Goal: Information Seeking & Learning: Learn about a topic

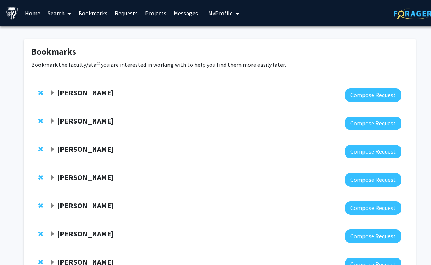
click at [200, 92] on div "[PERSON_NAME]" at bounding box center [128, 92] width 158 height 9
click at [51, 90] on span "Expand Amir Kashani Bookmark" at bounding box center [52, 93] width 6 height 6
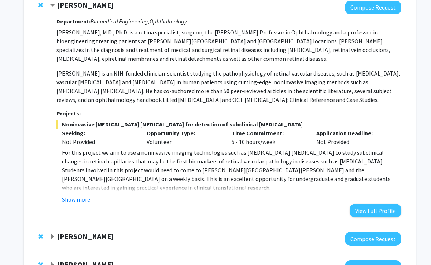
scroll to position [88, 0]
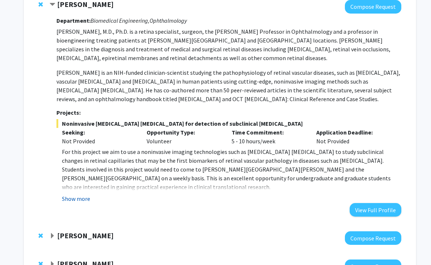
click at [82, 200] on button "Show more" at bounding box center [76, 198] width 28 height 9
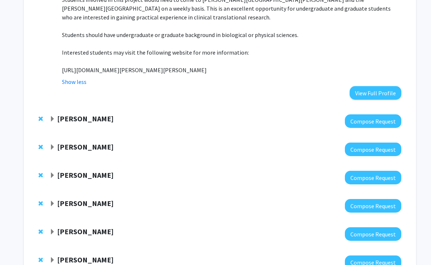
scroll to position [264, 0]
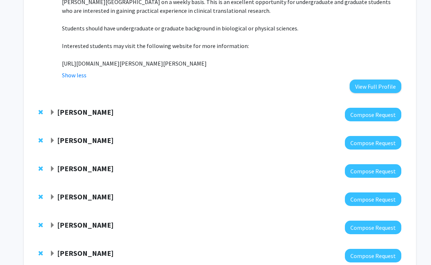
click at [53, 111] on span "Expand Raj Mukherjee Bookmark" at bounding box center [52, 113] width 6 height 6
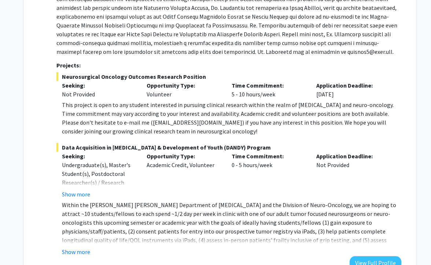
scroll to position [418, 0]
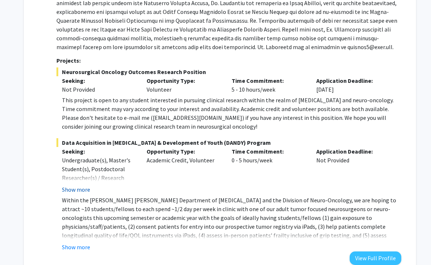
click at [82, 189] on button "Show more" at bounding box center [76, 189] width 28 height 9
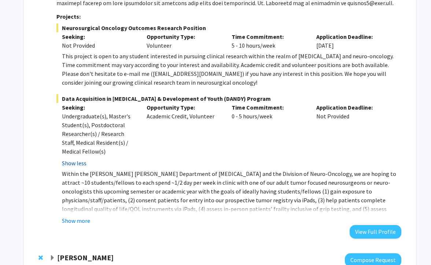
scroll to position [464, 0]
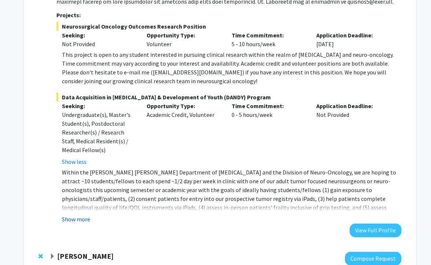
click at [79, 218] on button "Show more" at bounding box center [76, 219] width 28 height 9
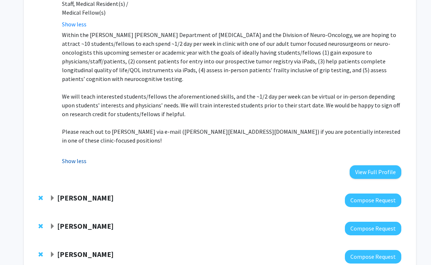
scroll to position [603, 0]
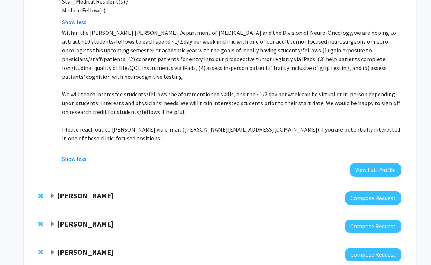
click at [50, 193] on span "Expand Tara Deemyad Bookmark" at bounding box center [52, 196] width 6 height 6
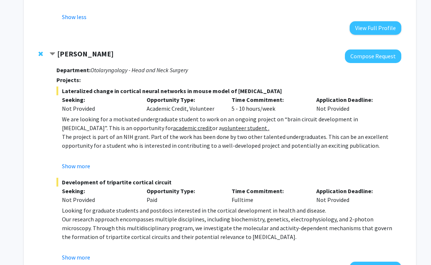
scroll to position [747, 0]
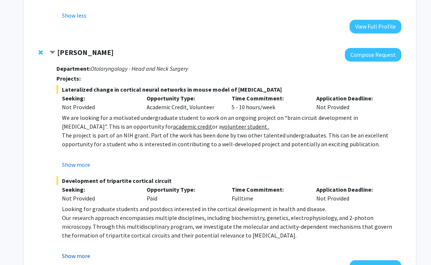
click at [70, 251] on button "Show more" at bounding box center [76, 255] width 28 height 9
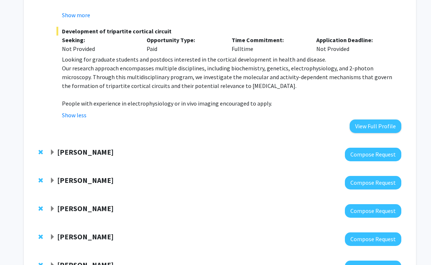
scroll to position [962, 0]
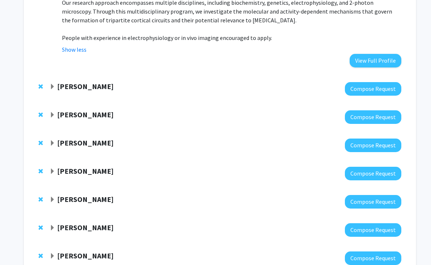
click at [58, 82] on strong "[PERSON_NAME]" at bounding box center [85, 86] width 56 height 9
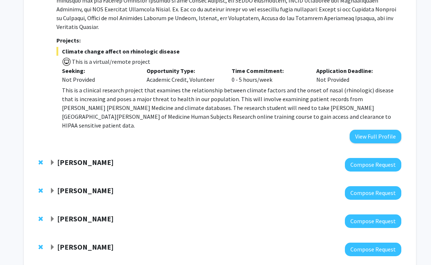
scroll to position [1198, 0]
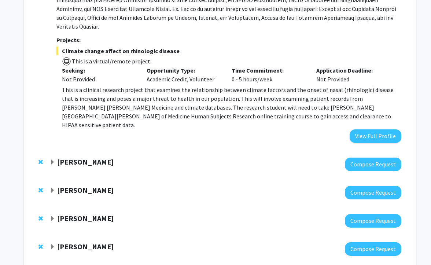
click at [52, 159] on span "Expand Yannis Paulus Bookmark" at bounding box center [52, 162] width 6 height 6
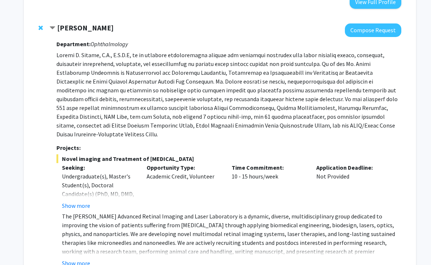
scroll to position [1332, 0]
click at [80, 201] on button "Show more" at bounding box center [76, 205] width 28 height 9
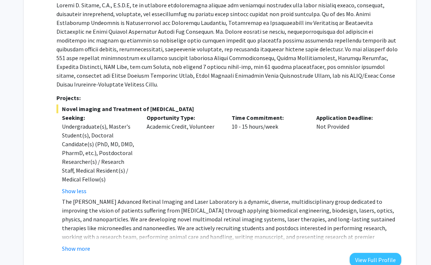
scroll to position [1390, 0]
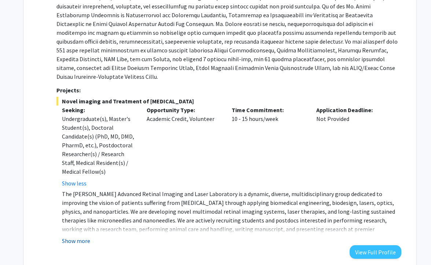
click at [80, 236] on button "Show more" at bounding box center [76, 240] width 28 height 9
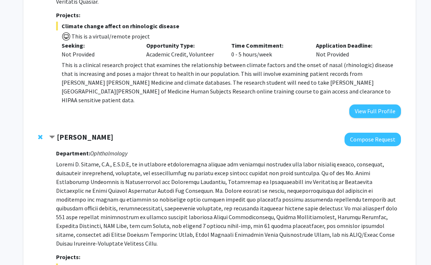
scroll to position [1218, 0]
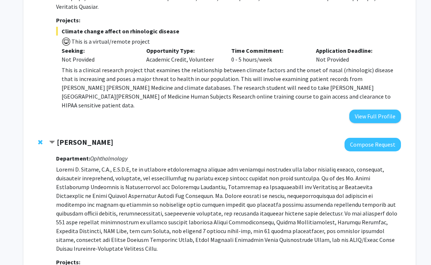
click at [40, 139] on span "Remove Yannis Paulus from bookmarks" at bounding box center [40, 142] width 4 height 6
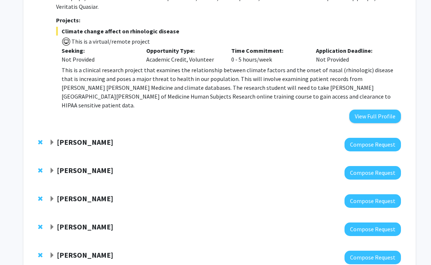
click at [62, 137] on strong "[PERSON_NAME]" at bounding box center [85, 141] width 56 height 9
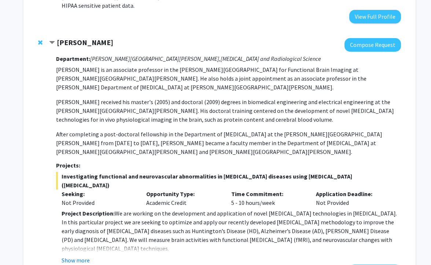
scroll to position [1341, 0]
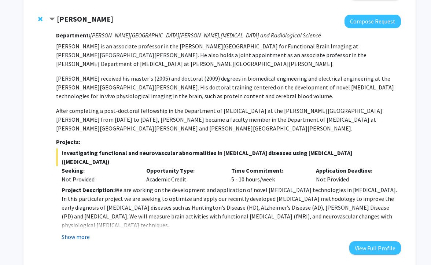
click at [71, 232] on button "Show more" at bounding box center [76, 236] width 28 height 9
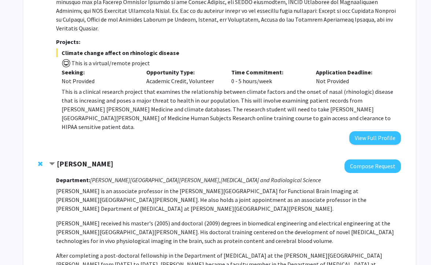
scroll to position [1178, 0]
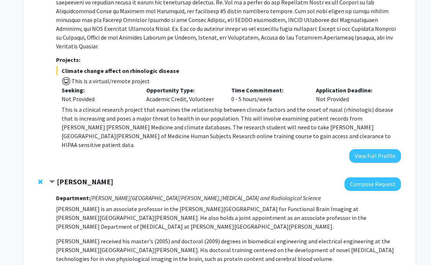
click at [42, 179] on span "Remove Jun Hua from bookmarks" at bounding box center [40, 182] width 4 height 6
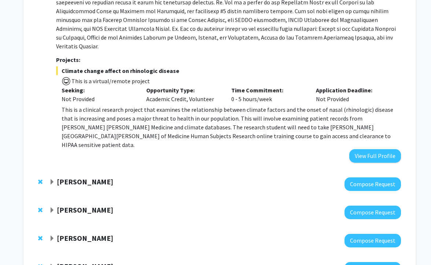
click at [66, 177] on strong "[PERSON_NAME]" at bounding box center [85, 181] width 56 height 9
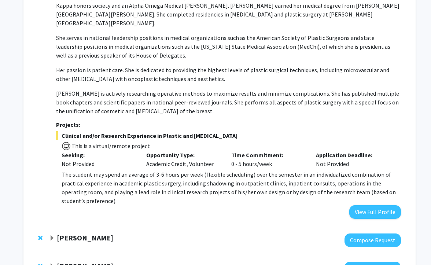
scroll to position [1425, 0]
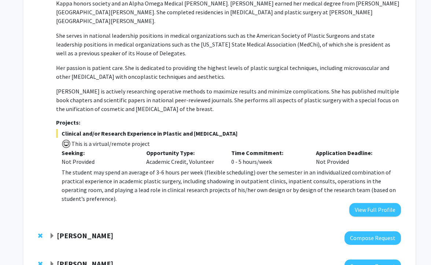
click at [56, 231] on div "[PERSON_NAME]" at bounding box center [128, 235] width 158 height 9
click at [52, 233] on span "Expand Karen Fleming Bookmark" at bounding box center [52, 236] width 6 height 6
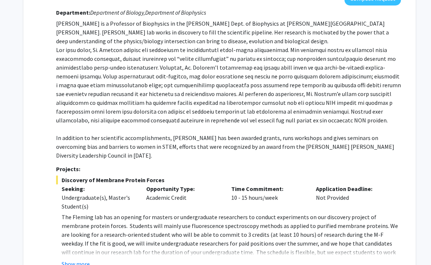
scroll to position [1666, 0]
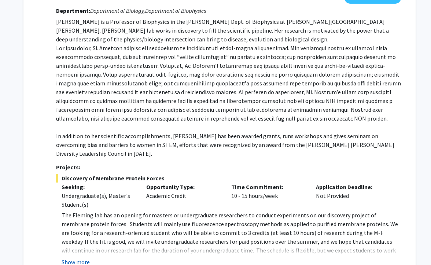
click at [86, 258] on button "Show more" at bounding box center [76, 262] width 28 height 9
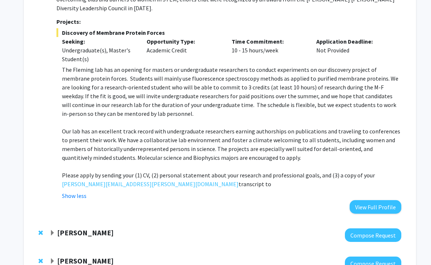
scroll to position [1817, 0]
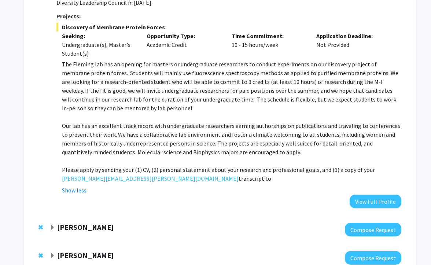
click at [53, 225] on span "Expand Fenan Rassu Bookmark" at bounding box center [52, 228] width 6 height 6
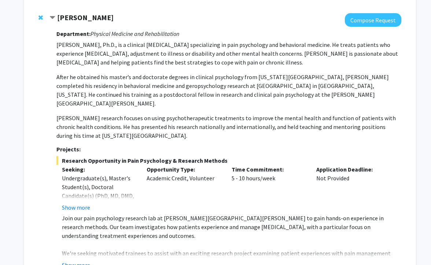
scroll to position [2024, 0]
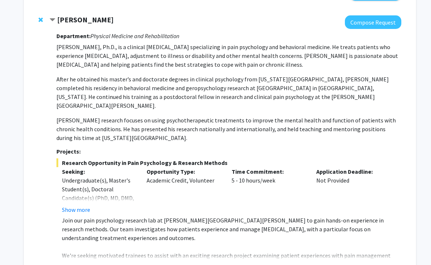
click at [80, 263] on button "Show more" at bounding box center [76, 267] width 28 height 9
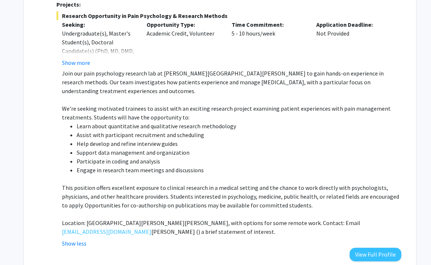
scroll to position [2172, 0]
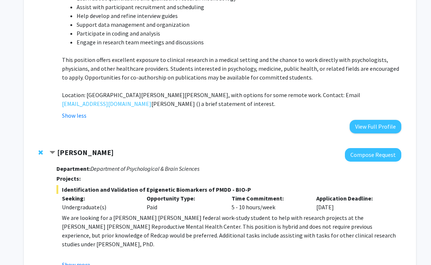
scroll to position [2308, 0]
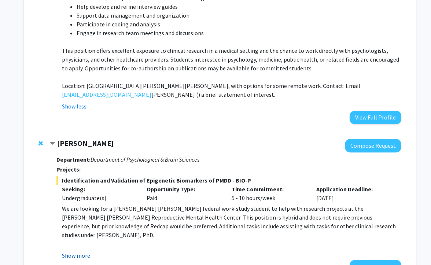
click at [65, 251] on button "Show more" at bounding box center [76, 255] width 28 height 9
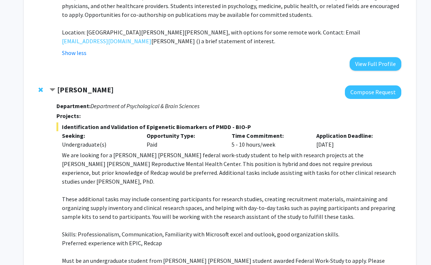
scroll to position [2363, 0]
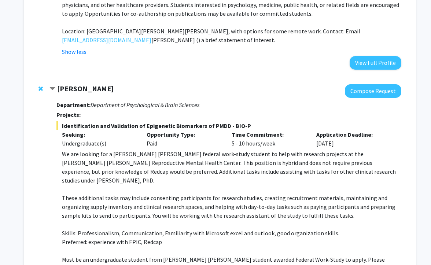
click at [41, 86] on span "Remove Victoria Paone from bookmarks" at bounding box center [40, 89] width 4 height 6
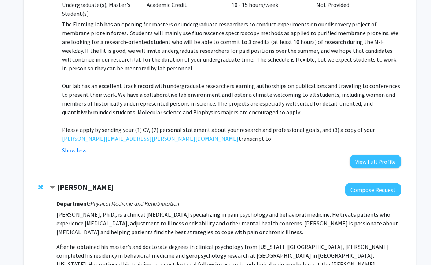
scroll to position [1869, 0]
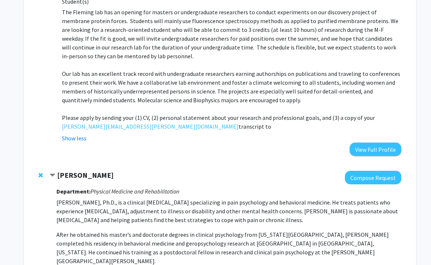
click at [55, 173] on span "Contract Fenan Rassu Bookmark" at bounding box center [52, 176] width 6 height 6
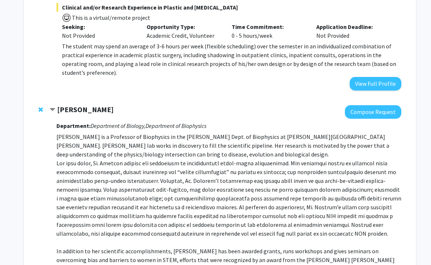
click at [62, 105] on strong "[PERSON_NAME]" at bounding box center [85, 109] width 56 height 9
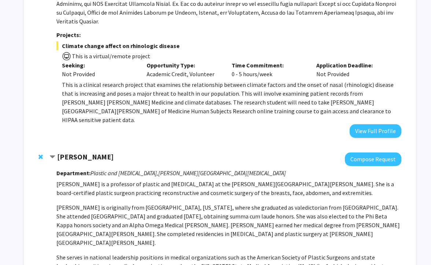
click at [54, 154] on span "Contract Michele Manahan Bookmark" at bounding box center [52, 157] width 6 height 6
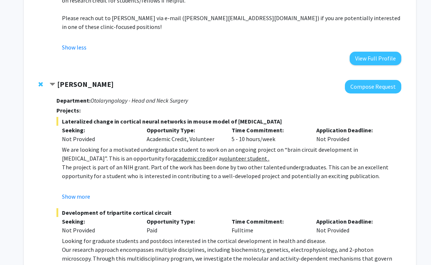
scroll to position [702, 0]
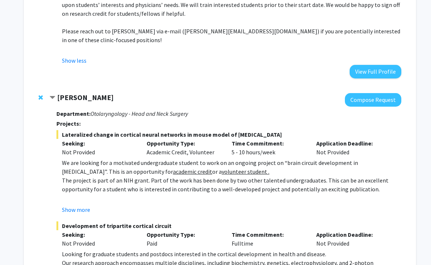
click at [68, 93] on strong "[PERSON_NAME]" at bounding box center [85, 97] width 56 height 9
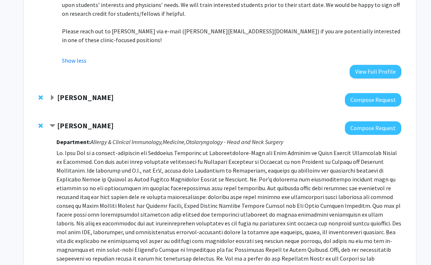
click at [62, 121] on strong "[PERSON_NAME]" at bounding box center [85, 125] width 56 height 9
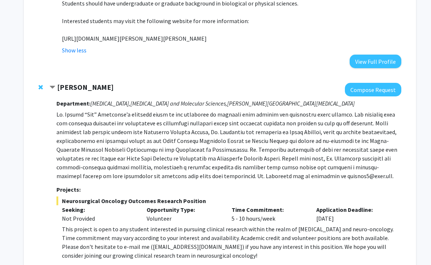
scroll to position [287, 0]
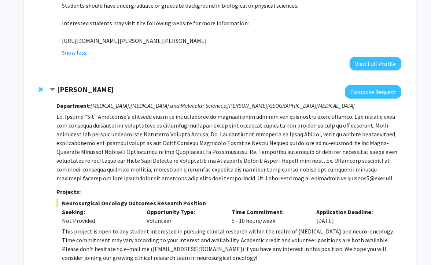
click at [74, 87] on strong "[PERSON_NAME]" at bounding box center [85, 89] width 56 height 9
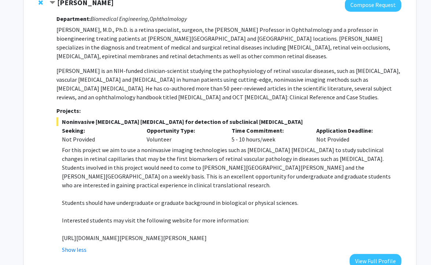
scroll to position [66, 0]
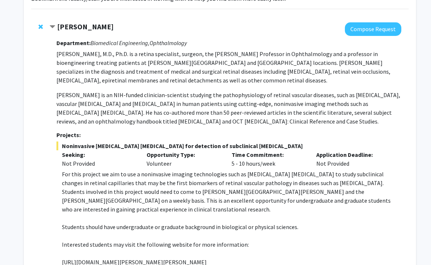
click at [82, 25] on strong "[PERSON_NAME]" at bounding box center [85, 26] width 56 height 9
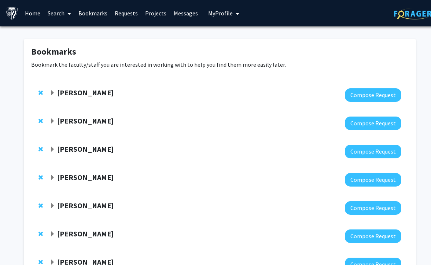
scroll to position [0, 9]
